Goal: Task Accomplishment & Management: Use online tool/utility

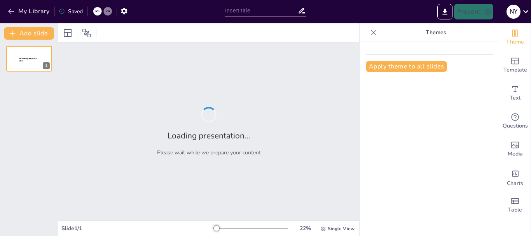
type input "Guía Completa para la Investigación de Mercados: Proceso Detallado"
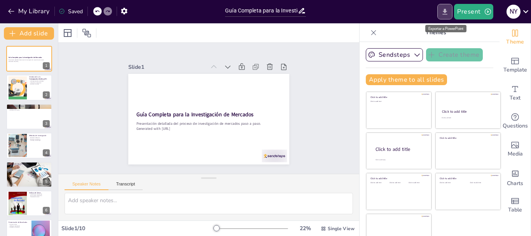
click at [449, 12] on icon "Export to PowerPoint" at bounding box center [445, 12] width 8 height 8
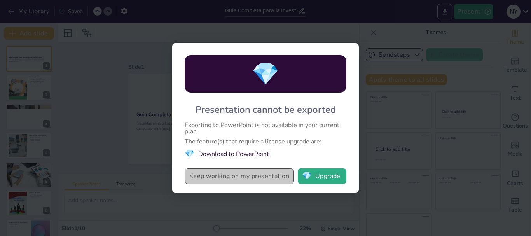
click at [235, 178] on button "Keep working on my presentation" at bounding box center [239, 176] width 109 height 16
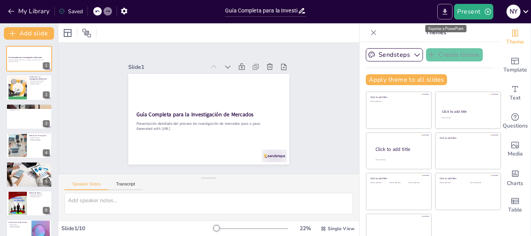
click at [444, 14] on icon "Export to PowerPoint" at bounding box center [445, 12] width 8 height 8
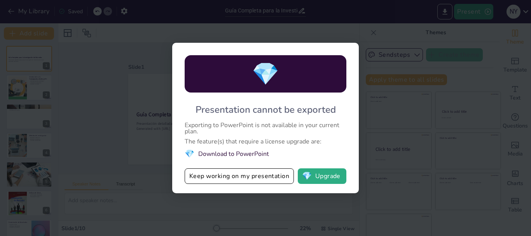
click at [421, 98] on div "💎 Presentation cannot be exported Exporting to PowerPoint is not available in y…" at bounding box center [265, 118] width 531 height 236
click at [223, 173] on button "Keep working on my presentation" at bounding box center [239, 176] width 109 height 16
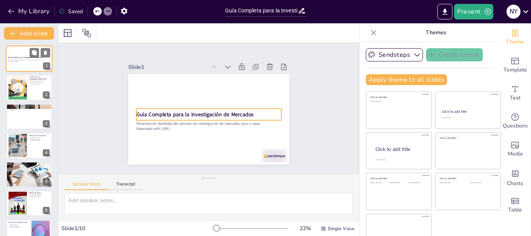
click at [25, 58] on strong "Guía Completa para la Investigación de Mercados" at bounding box center [25, 57] width 34 height 2
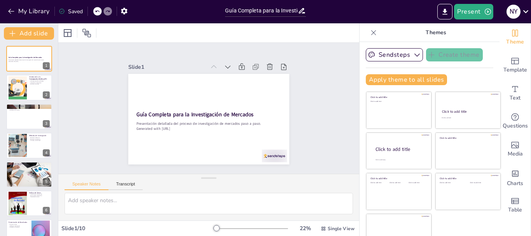
click at [65, 11] on div "Saved" at bounding box center [71, 11] width 24 height 7
click at [121, 10] on icon "button" at bounding box center [124, 11] width 8 height 8
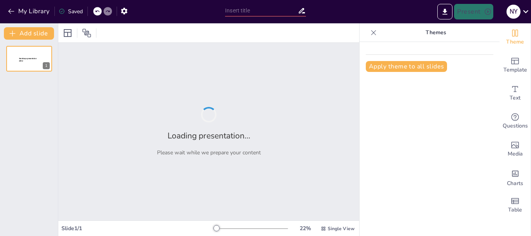
type input "Guía Completa para la Investigación de Mercados: Proceso Detallado"
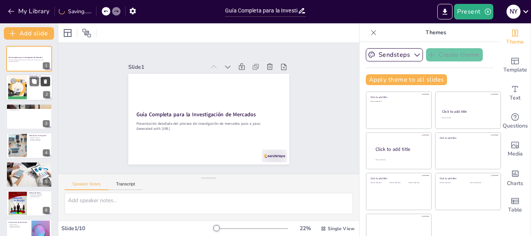
click at [41, 82] on button at bounding box center [45, 81] width 9 height 9
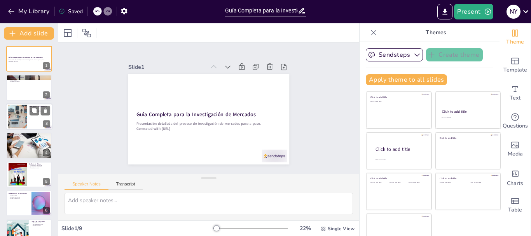
click at [35, 118] on div at bounding box center [29, 116] width 47 height 26
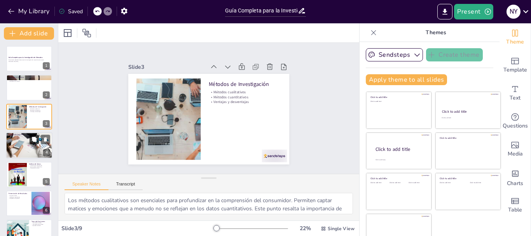
click at [33, 143] on button at bounding box center [34, 139] width 9 height 9
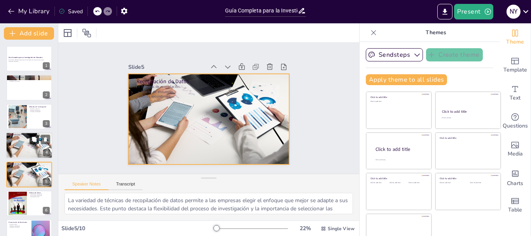
scroll to position [37, 0]
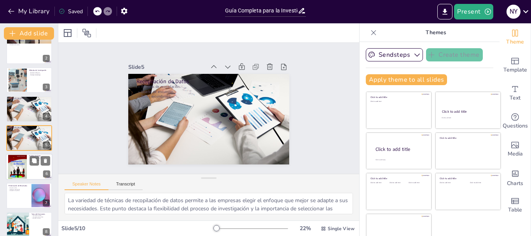
click at [20, 168] on div at bounding box center [17, 167] width 19 height 26
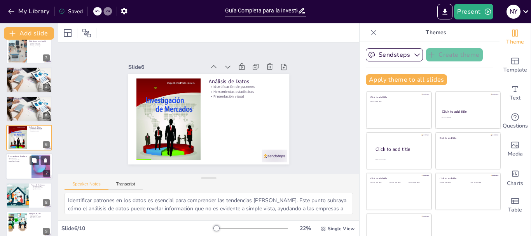
click at [20, 169] on div at bounding box center [29, 167] width 47 height 26
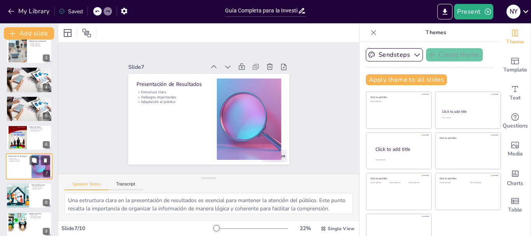
scroll to position [95, 0]
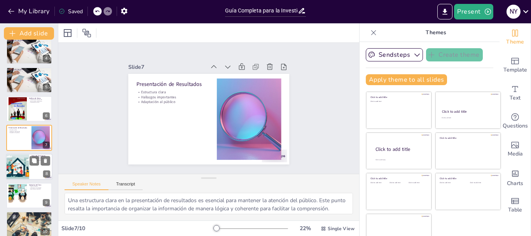
click at [20, 170] on div at bounding box center [17, 167] width 26 height 26
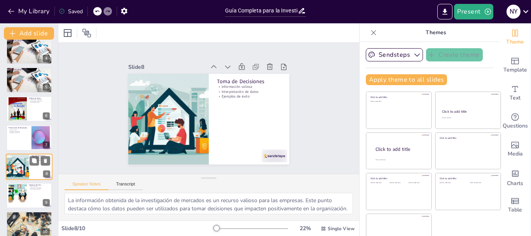
scroll to position [102, 0]
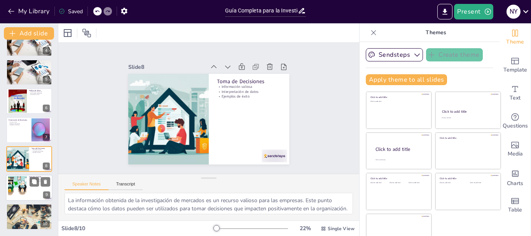
click at [31, 190] on div at bounding box center [29, 188] width 47 height 26
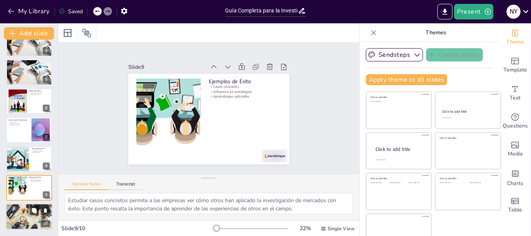
click at [31, 220] on div at bounding box center [29, 216] width 47 height 31
type textarea "Reconocer que la investigación de mercados es un proceso continuo es clave para…"
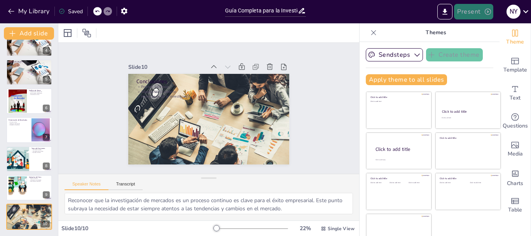
click at [470, 12] on button "Present" at bounding box center [473, 12] width 39 height 16
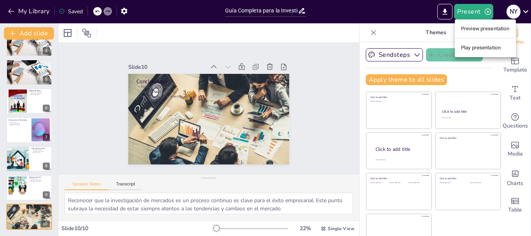
click at [479, 49] on li "Play presentation" at bounding box center [485, 48] width 61 height 12
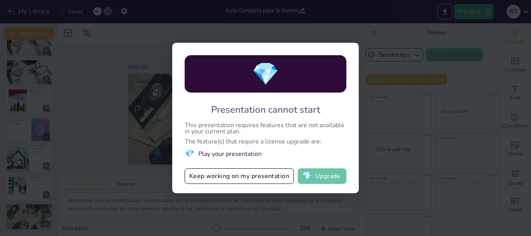
click at [321, 178] on button "💎 Upgrade" at bounding box center [322, 176] width 49 height 16
